Goal: Information Seeking & Learning: Learn about a topic

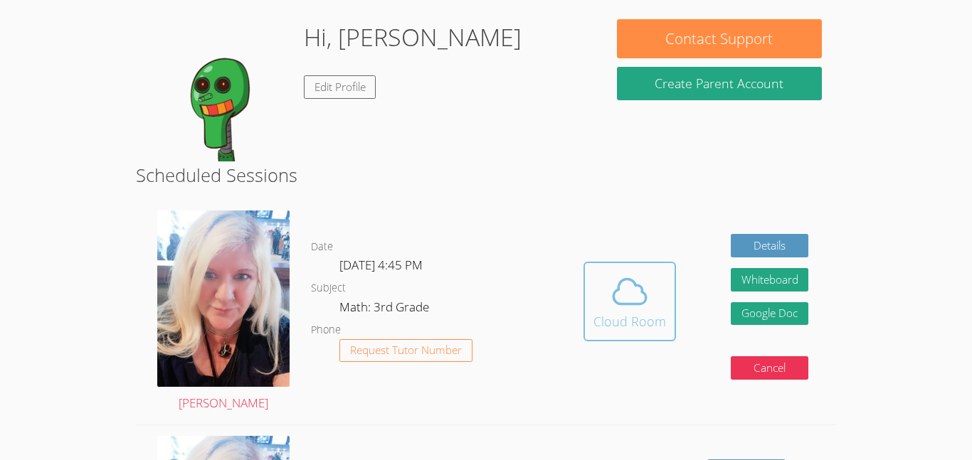
scroll to position [114, 0]
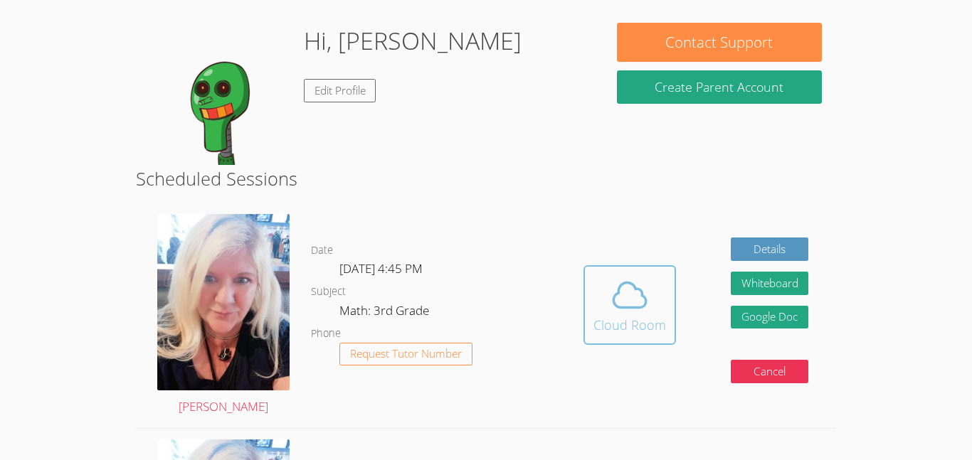
click at [628, 306] on icon at bounding box center [629, 295] width 33 height 25
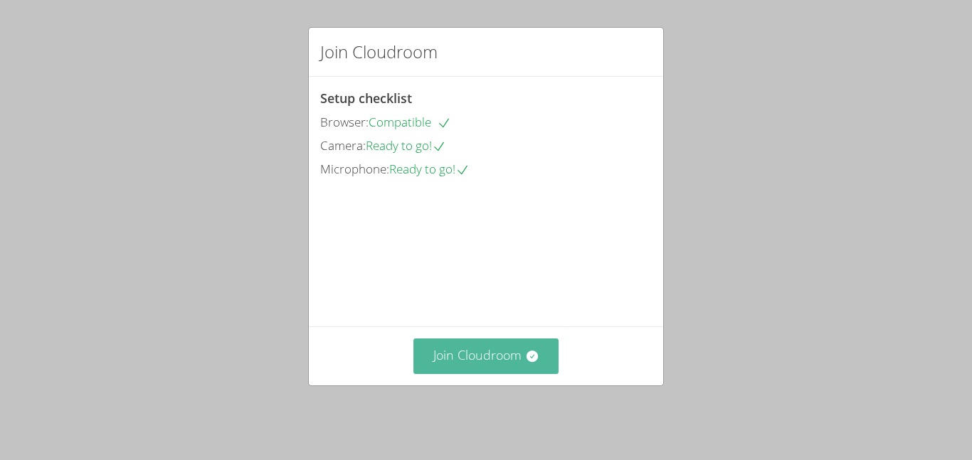
click at [505, 374] on button "Join Cloudroom" at bounding box center [487, 356] width 146 height 35
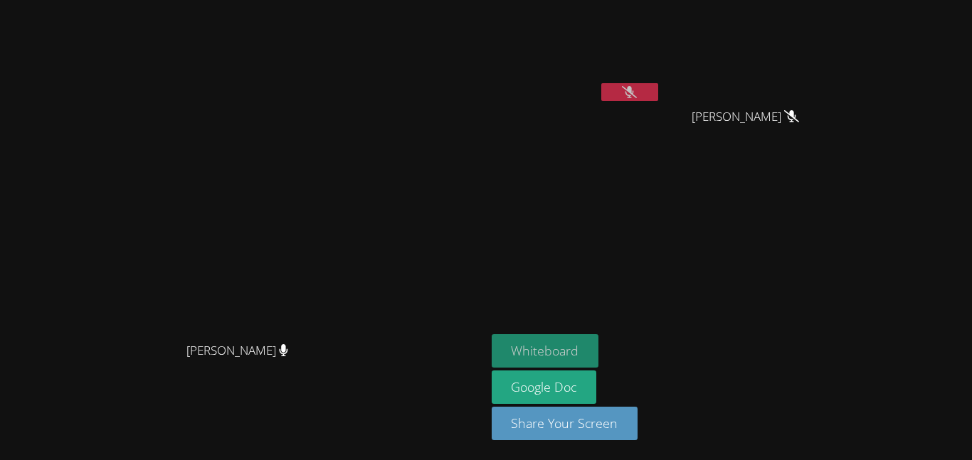
click at [599, 348] on button "Whiteboard" at bounding box center [545, 351] width 107 height 33
click at [658, 88] on button at bounding box center [629, 92] width 57 height 18
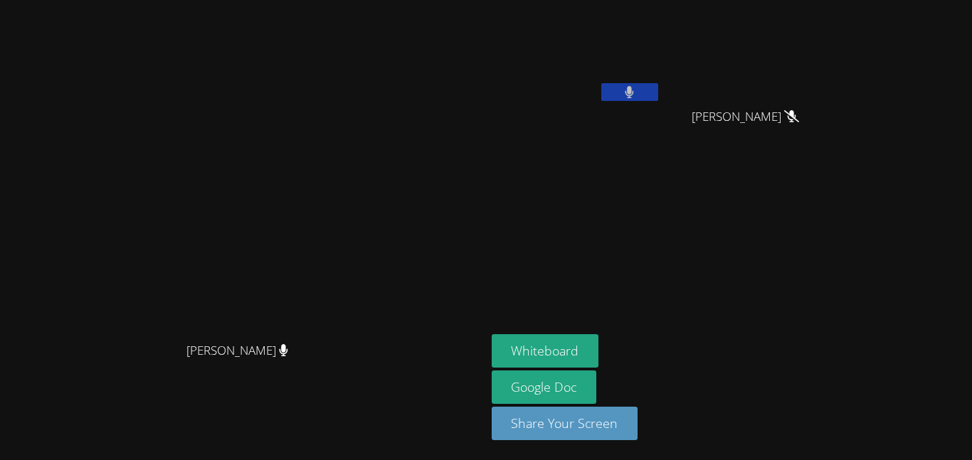
click at [658, 84] on button at bounding box center [629, 92] width 57 height 18
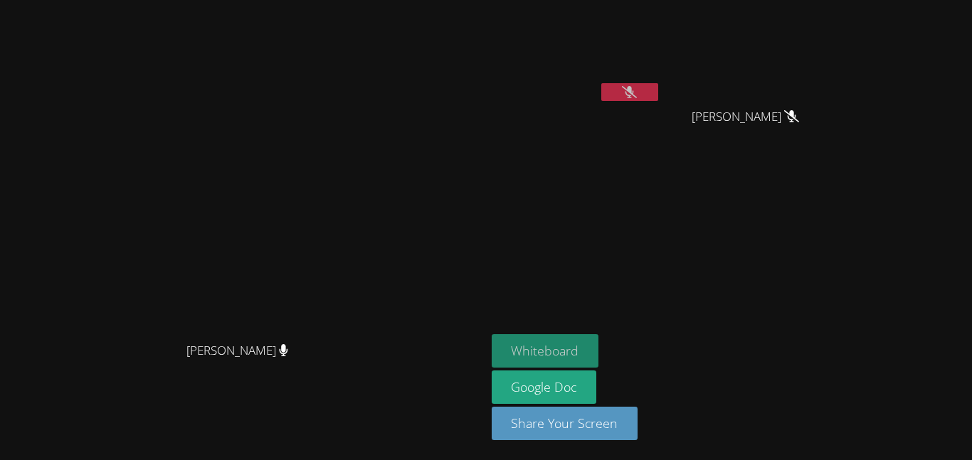
click at [599, 344] on button "Whiteboard" at bounding box center [545, 351] width 107 height 33
click at [658, 98] on button at bounding box center [629, 92] width 57 height 18
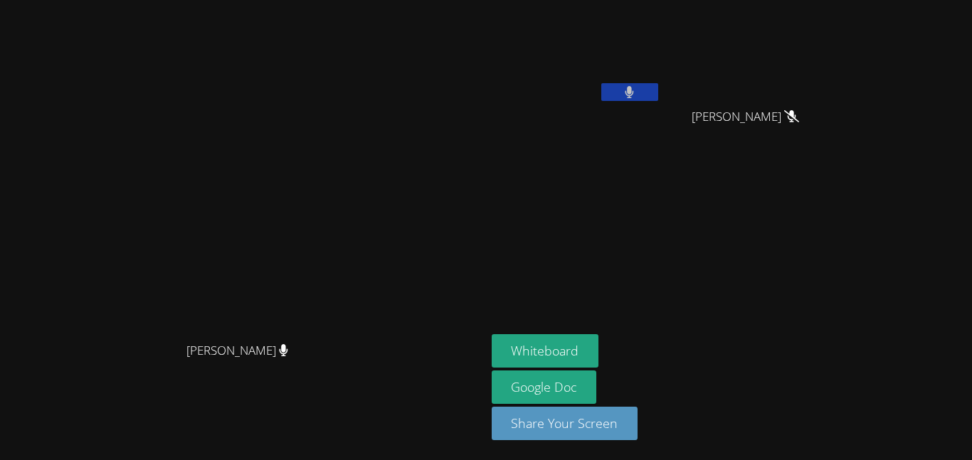
click at [658, 98] on button at bounding box center [629, 92] width 57 height 18
click at [637, 90] on icon at bounding box center [629, 92] width 15 height 12
click at [634, 90] on icon at bounding box center [629, 92] width 9 height 12
click at [637, 93] on icon at bounding box center [629, 92] width 15 height 12
click at [658, 92] on button at bounding box center [629, 92] width 57 height 18
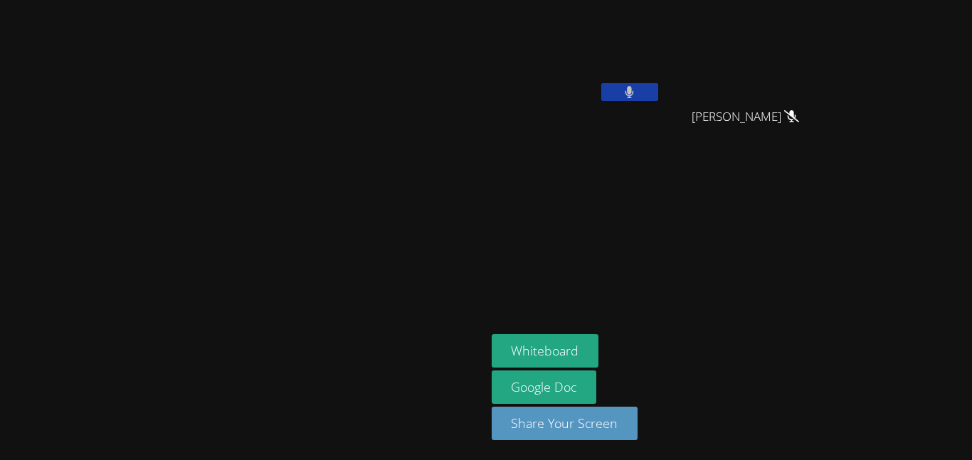
click at [658, 92] on button at bounding box center [629, 92] width 57 height 18
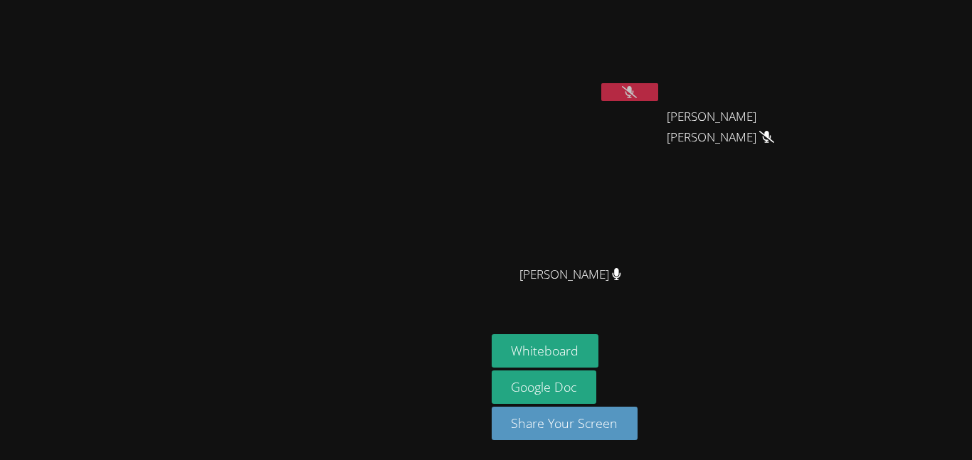
click at [601, 83] on button at bounding box center [629, 92] width 57 height 18
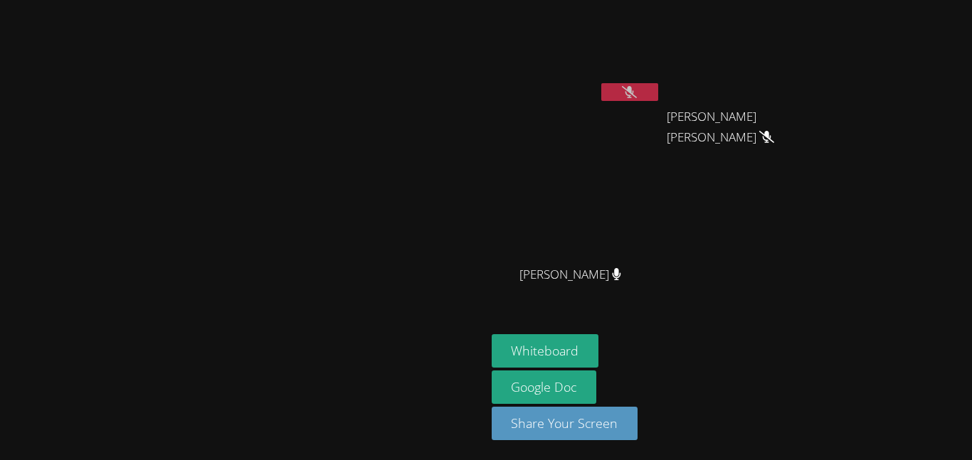
click at [601, 83] on button at bounding box center [629, 92] width 57 height 18
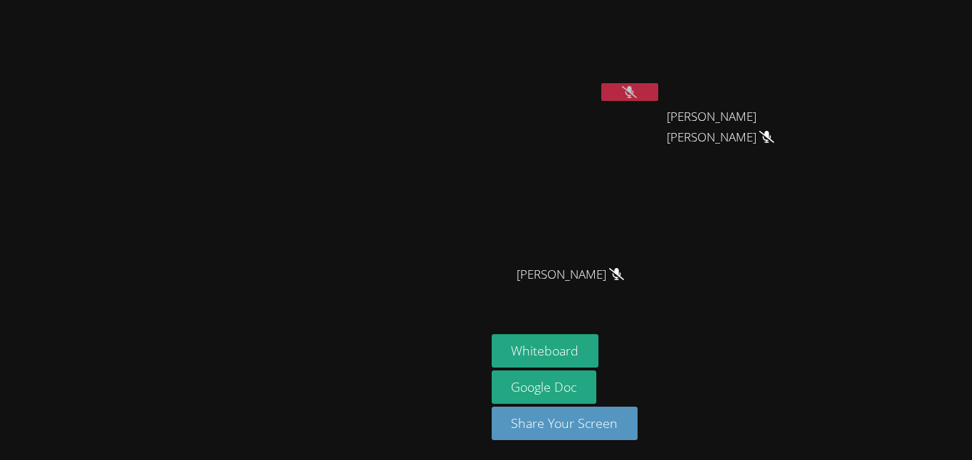
click at [601, 83] on button at bounding box center [629, 92] width 57 height 18
click at [349, 139] on video at bounding box center [243, 201] width 214 height 267
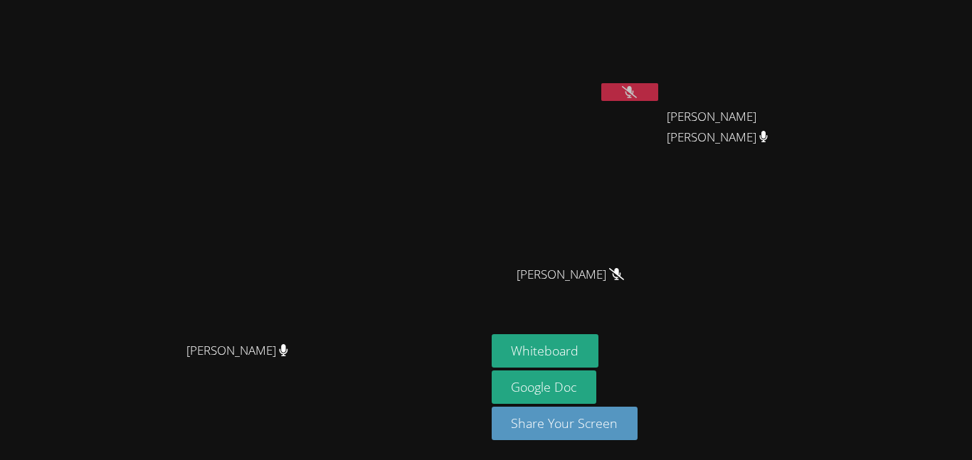
click at [658, 100] on button at bounding box center [629, 92] width 57 height 18
click at [601, 83] on button at bounding box center [629, 92] width 57 height 18
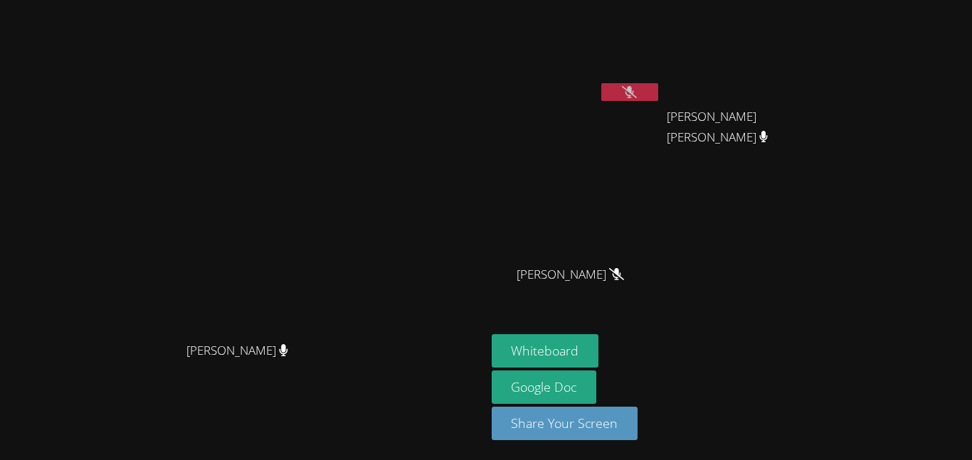
click at [658, 90] on button at bounding box center [629, 92] width 57 height 18
click at [637, 88] on icon at bounding box center [629, 92] width 15 height 12
click at [634, 88] on icon at bounding box center [630, 92] width 9 height 12
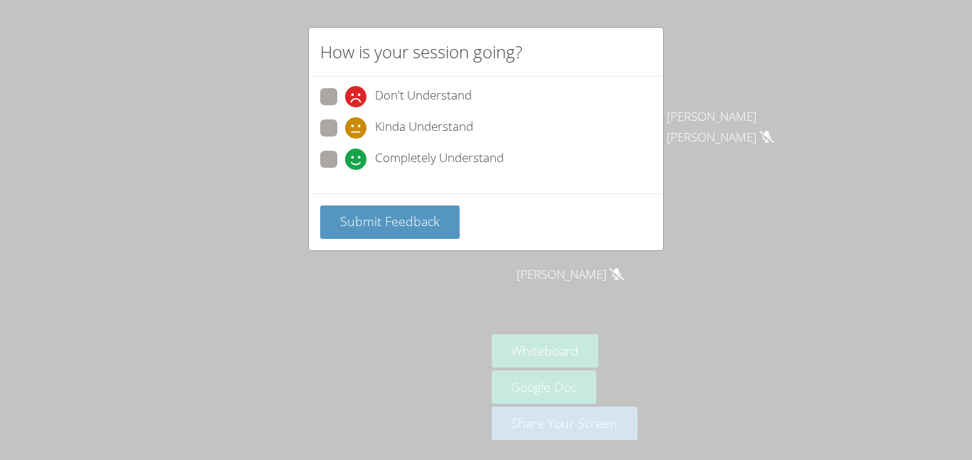
click at [345, 139] on span at bounding box center [345, 139] width 0 height 0
click at [345, 126] on input "Kinda Understand" at bounding box center [351, 126] width 12 height 12
radio input "true"
click at [411, 227] on span "Submit Feedback" at bounding box center [390, 221] width 100 height 17
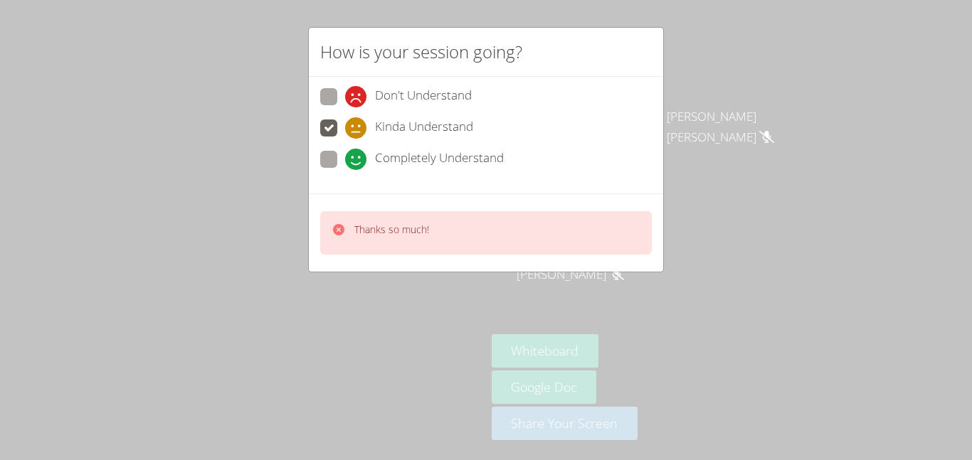
click at [338, 228] on icon at bounding box center [339, 230] width 14 height 14
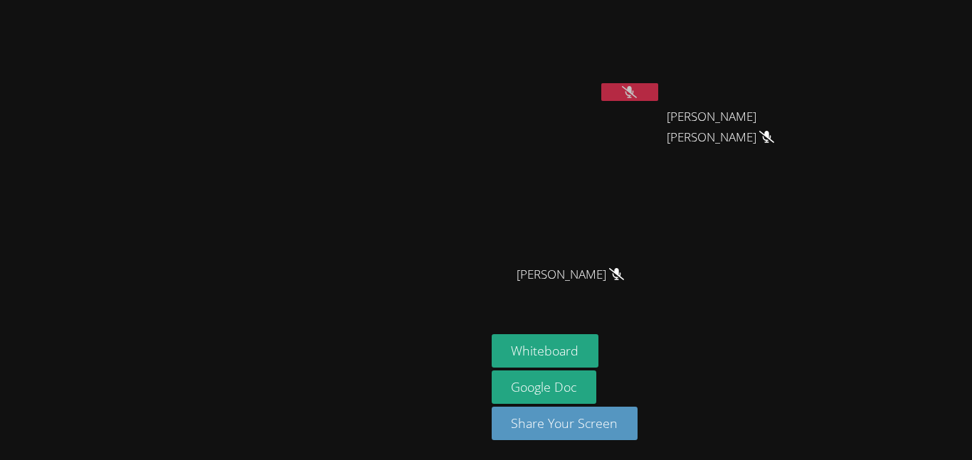
click at [658, 89] on button at bounding box center [629, 92] width 57 height 18
click at [349, 335] on video at bounding box center [243, 201] width 214 height 267
